Goal: Use online tool/utility: Utilize a website feature to perform a specific function

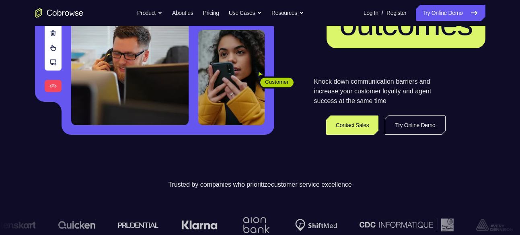
scroll to position [131, 0]
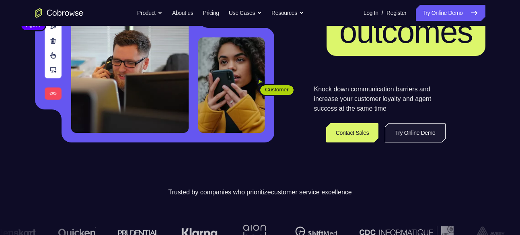
click at [405, 135] on link "Try Online Demo" at bounding box center [415, 132] width 60 height 19
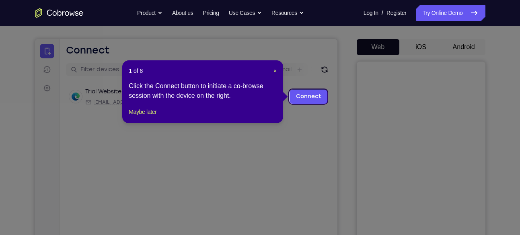
scroll to position [65, 0]
click at [274, 71] on span "×" at bounding box center [274, 71] width 3 height 6
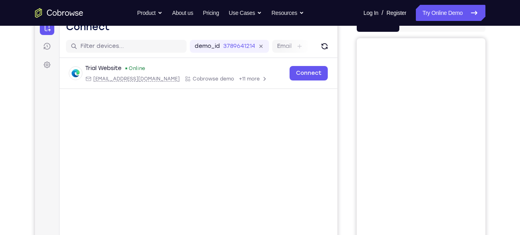
scroll to position [65, 0]
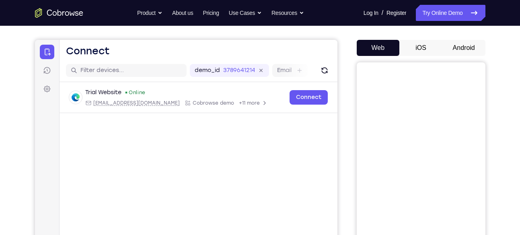
click at [460, 47] on button "Android" at bounding box center [463, 48] width 43 height 16
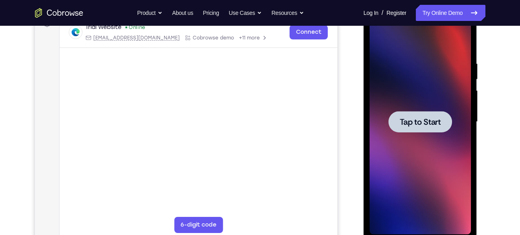
scroll to position [130, 0]
click at [418, 124] on span "Tap to Start" at bounding box center [420, 121] width 41 height 8
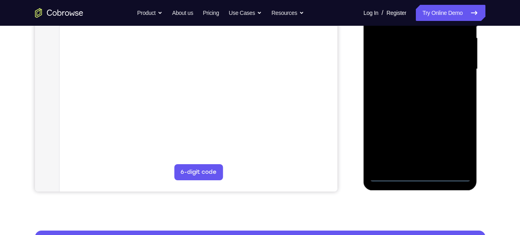
scroll to position [183, 0]
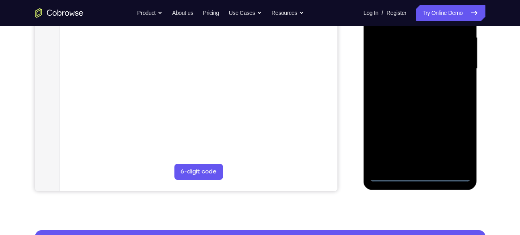
drag, startPoint x: 436, startPoint y: 37, endPoint x: 436, endPoint y: 111, distance: 73.6
click at [436, 111] on div at bounding box center [420, 68] width 101 height 225
click at [423, 175] on div at bounding box center [420, 68] width 101 height 225
click at [454, 140] on div at bounding box center [420, 68] width 101 height 225
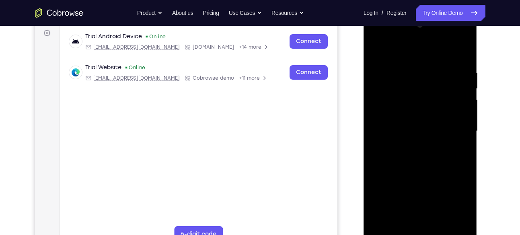
scroll to position [75, 0]
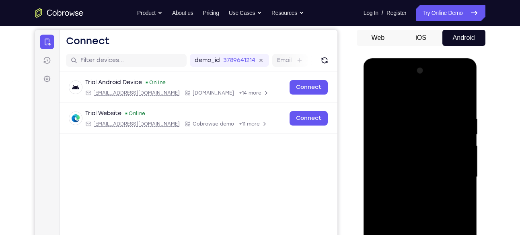
click at [378, 82] on div at bounding box center [420, 176] width 101 height 225
click at [457, 174] on div at bounding box center [420, 176] width 101 height 225
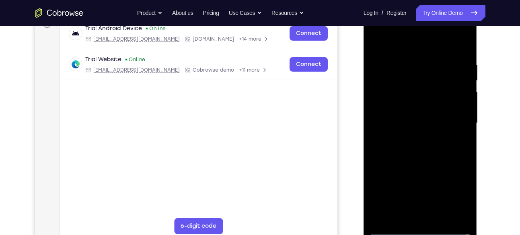
scroll to position [134, 0]
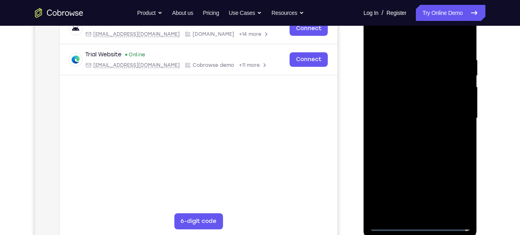
click at [420, 121] on div at bounding box center [420, 118] width 101 height 225
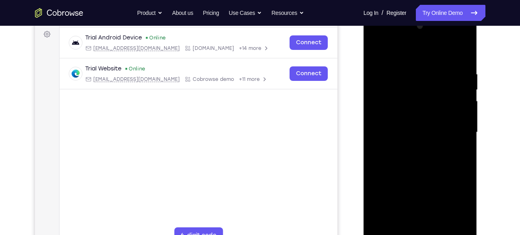
scroll to position [119, 0]
click at [412, 148] on div at bounding box center [420, 132] width 101 height 225
click at [404, 127] on div at bounding box center [420, 132] width 101 height 225
click at [397, 117] on div at bounding box center [420, 132] width 101 height 225
click at [403, 127] on div at bounding box center [420, 132] width 101 height 225
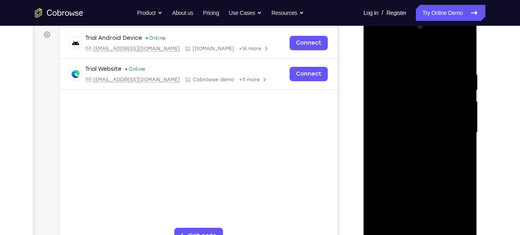
click at [399, 130] on div at bounding box center [420, 132] width 101 height 225
click at [415, 159] on div at bounding box center [420, 132] width 101 height 225
click at [415, 153] on div at bounding box center [420, 132] width 101 height 225
click at [416, 156] on div at bounding box center [420, 132] width 101 height 225
click at [460, 140] on div at bounding box center [420, 132] width 101 height 225
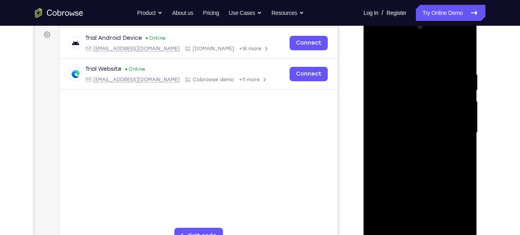
click at [398, 118] on div at bounding box center [420, 132] width 101 height 225
click at [409, 116] on div at bounding box center [420, 132] width 101 height 225
click at [402, 131] on div at bounding box center [420, 132] width 101 height 225
click at [405, 156] on div at bounding box center [420, 132] width 101 height 225
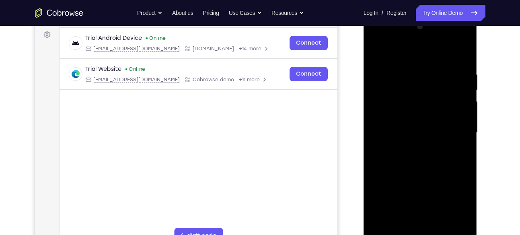
click at [398, 145] on div at bounding box center [420, 132] width 101 height 225
click at [409, 130] on div at bounding box center [420, 132] width 101 height 225
click at [421, 161] on div at bounding box center [420, 132] width 101 height 225
click at [398, 158] on div at bounding box center [420, 132] width 101 height 225
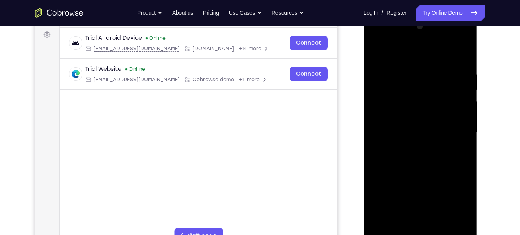
click at [417, 141] on div at bounding box center [420, 132] width 101 height 225
click at [414, 131] on div at bounding box center [420, 132] width 101 height 225
drag, startPoint x: 417, startPoint y: 146, endPoint x: 417, endPoint y: 151, distance: 4.4
click at [417, 151] on div at bounding box center [420, 132] width 101 height 225
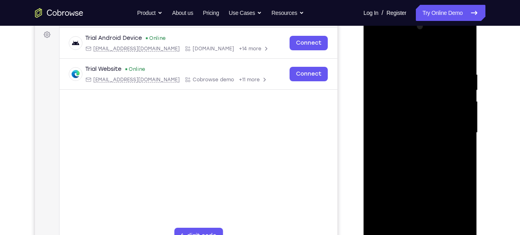
click at [417, 151] on div at bounding box center [420, 132] width 101 height 225
click at [417, 100] on div at bounding box center [420, 132] width 101 height 225
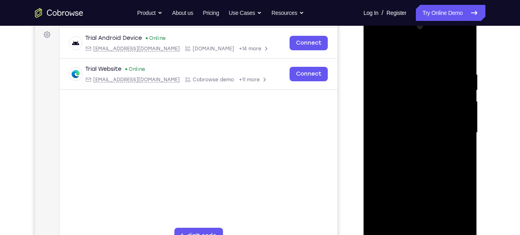
click at [424, 93] on div at bounding box center [420, 132] width 101 height 225
click at [418, 102] on div at bounding box center [420, 132] width 101 height 225
click at [407, 118] on div at bounding box center [420, 132] width 101 height 225
click at [459, 115] on div at bounding box center [420, 132] width 101 height 225
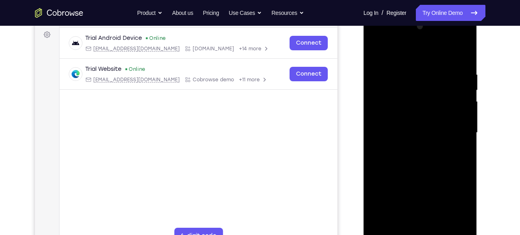
click at [459, 115] on div at bounding box center [420, 132] width 101 height 225
click at [409, 118] on div at bounding box center [420, 132] width 101 height 225
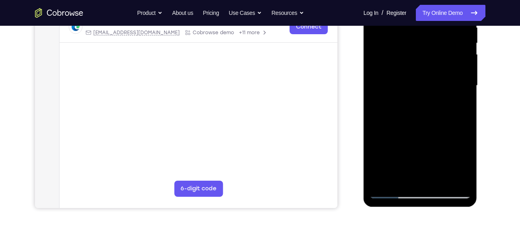
scroll to position [166, 0]
click at [426, 135] on div at bounding box center [420, 85] width 101 height 225
click at [454, 136] on div at bounding box center [420, 85] width 101 height 225
click at [436, 134] on div at bounding box center [420, 85] width 101 height 225
click at [459, 68] on div at bounding box center [420, 85] width 101 height 225
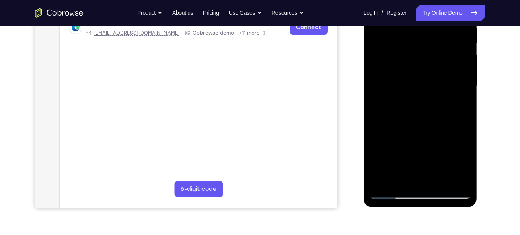
click at [390, 146] on div at bounding box center [420, 85] width 101 height 225
click at [395, 135] on div at bounding box center [420, 85] width 101 height 225
click at [410, 149] on div at bounding box center [420, 85] width 101 height 225
click at [436, 121] on div at bounding box center [420, 85] width 101 height 225
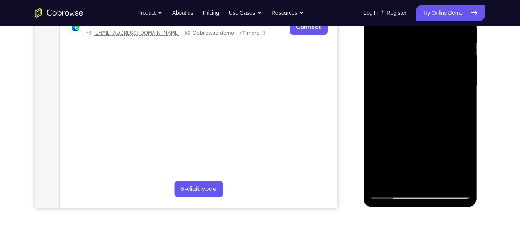
click at [462, 160] on div at bounding box center [420, 85] width 101 height 225
click at [456, 121] on div at bounding box center [420, 85] width 101 height 225
click at [433, 121] on div at bounding box center [420, 85] width 101 height 225
click at [466, 122] on div at bounding box center [420, 85] width 101 height 225
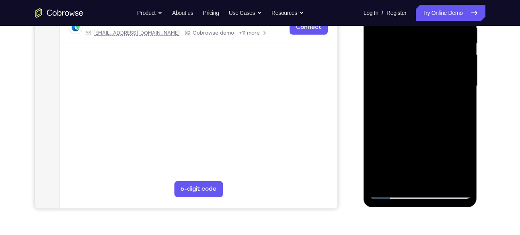
click at [417, 123] on div at bounding box center [420, 85] width 101 height 225
click at [376, 146] on div at bounding box center [420, 85] width 101 height 225
click at [456, 71] on div at bounding box center [420, 85] width 101 height 225
click at [464, 69] on div at bounding box center [420, 85] width 101 height 225
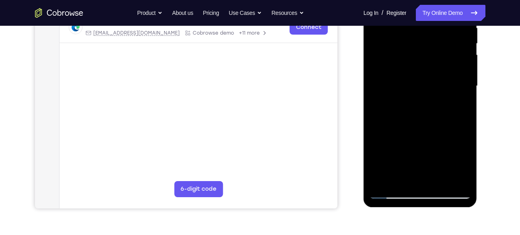
click at [460, 70] on div at bounding box center [420, 85] width 101 height 225
click at [437, 86] on div at bounding box center [420, 85] width 101 height 225
click at [418, 110] on div at bounding box center [420, 85] width 101 height 225
click at [420, 109] on div at bounding box center [420, 85] width 101 height 225
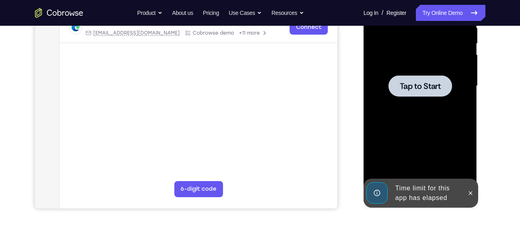
click at [402, 95] on div at bounding box center [420, 85] width 64 height 21
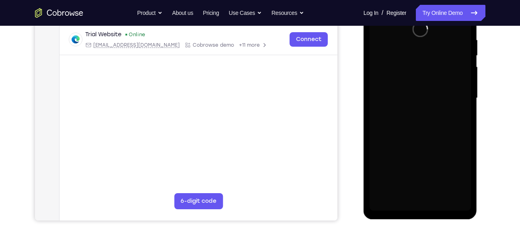
scroll to position [154, 0]
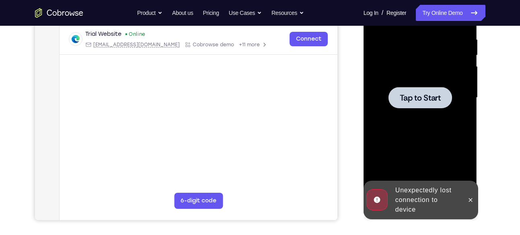
click at [414, 98] on span "Tap to Start" at bounding box center [420, 98] width 41 height 8
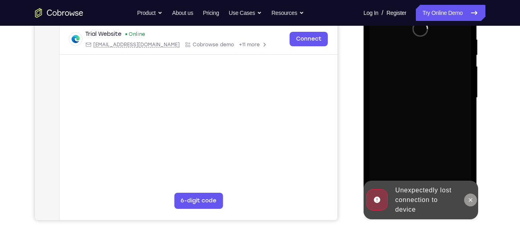
click at [474, 199] on button at bounding box center [470, 199] width 13 height 13
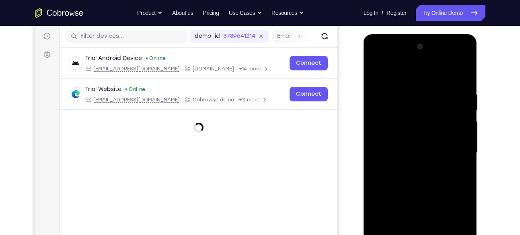
scroll to position [199, 0]
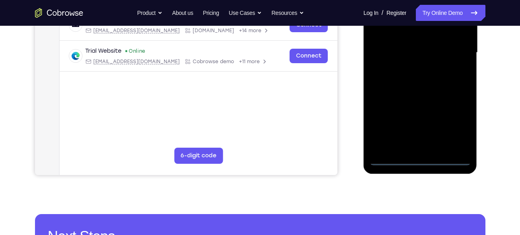
click at [423, 158] on div at bounding box center [420, 52] width 101 height 225
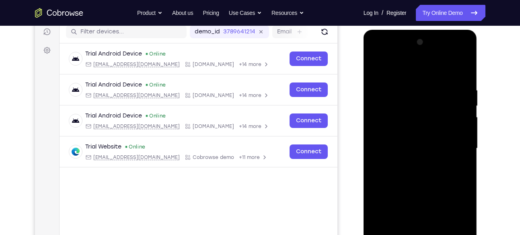
scroll to position [104, 0]
click at [449, 217] on div at bounding box center [420, 147] width 101 height 225
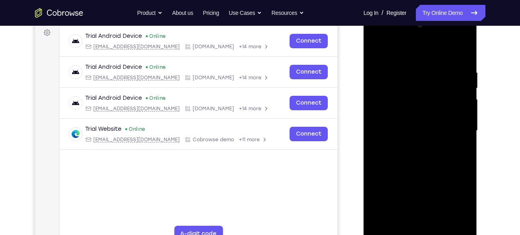
scroll to position [121, 0]
click at [378, 36] on div at bounding box center [420, 130] width 101 height 225
click at [449, 122] on div at bounding box center [420, 130] width 101 height 225
click at [406, 128] on div at bounding box center [420, 130] width 101 height 225
click at [409, 143] on div at bounding box center [420, 130] width 101 height 225
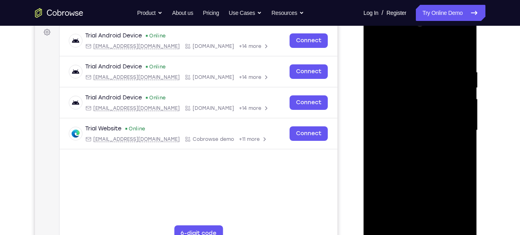
click at [408, 122] on div at bounding box center [420, 130] width 101 height 225
click at [379, 162] on div at bounding box center [420, 130] width 101 height 225
click at [426, 179] on div at bounding box center [420, 130] width 101 height 225
click at [455, 179] on div at bounding box center [420, 130] width 101 height 225
click at [438, 178] on div at bounding box center [420, 130] width 101 height 225
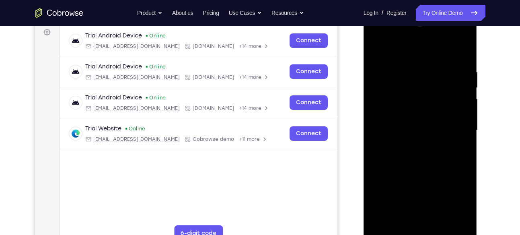
click at [386, 192] on div at bounding box center [420, 130] width 101 height 225
click at [395, 176] on div at bounding box center [420, 130] width 101 height 225
click at [409, 189] on div at bounding box center [420, 130] width 101 height 225
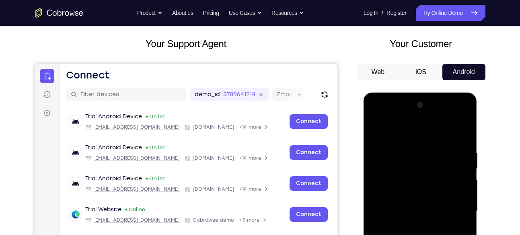
scroll to position [40, 0]
